Goal: Task Accomplishment & Management: Manage account settings

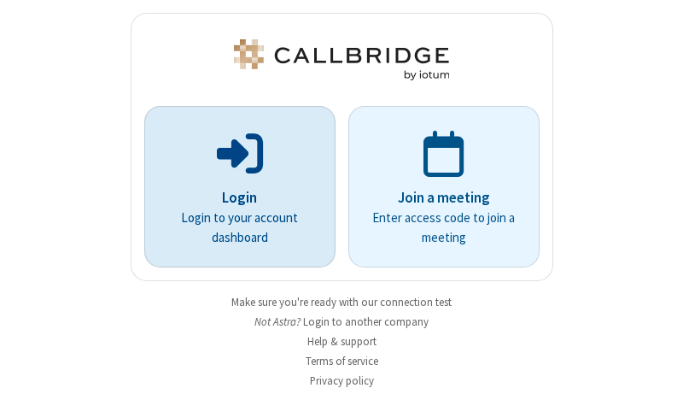
click at [233, 197] on p "Login" at bounding box center [240, 198] width 144 height 22
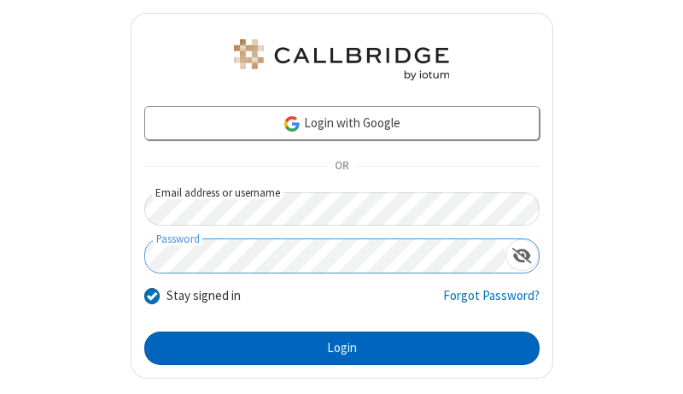
click at [335, 348] on button "Login" at bounding box center [341, 348] width 395 height 34
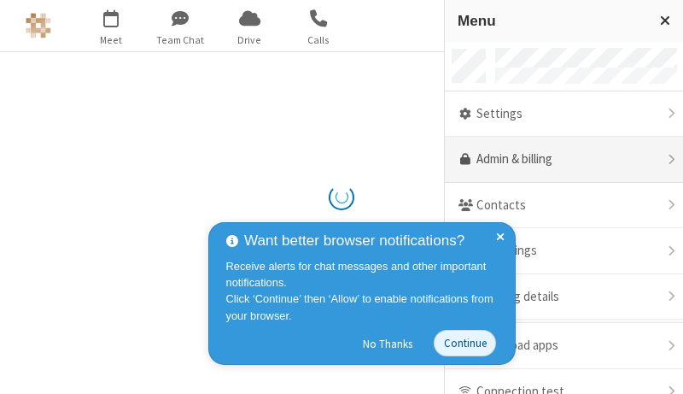
click at [558, 160] on link "Admin & billing" at bounding box center [564, 160] width 238 height 46
